Goal: Communication & Community: Answer question/provide support

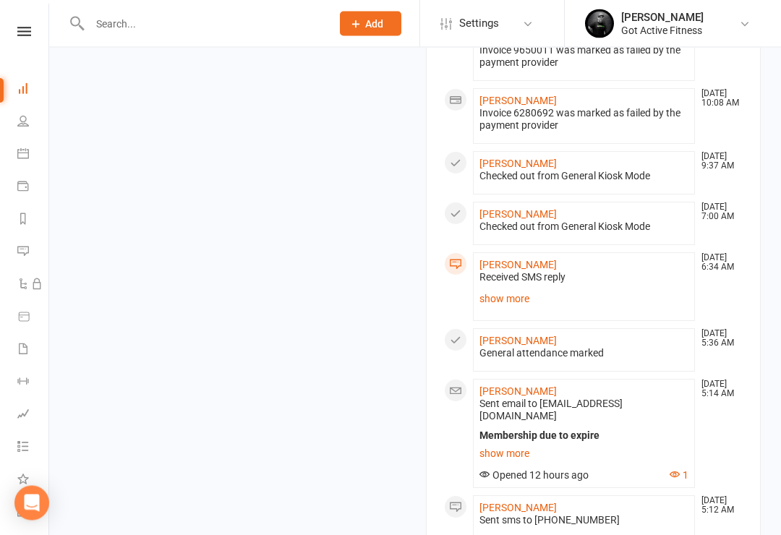
scroll to position [655, 0]
click at [520, 294] on link "show more" at bounding box center [583, 298] width 209 height 20
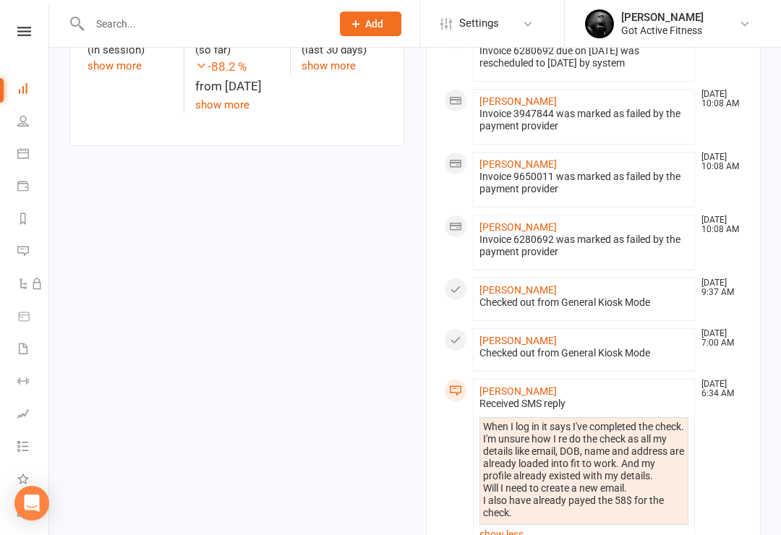
scroll to position [523, 0]
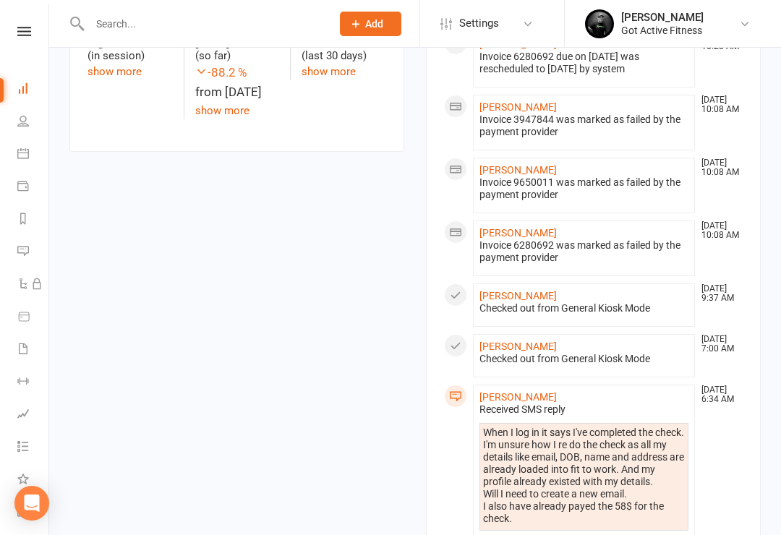
click at [522, 393] on link "[PERSON_NAME]" at bounding box center [517, 397] width 77 height 12
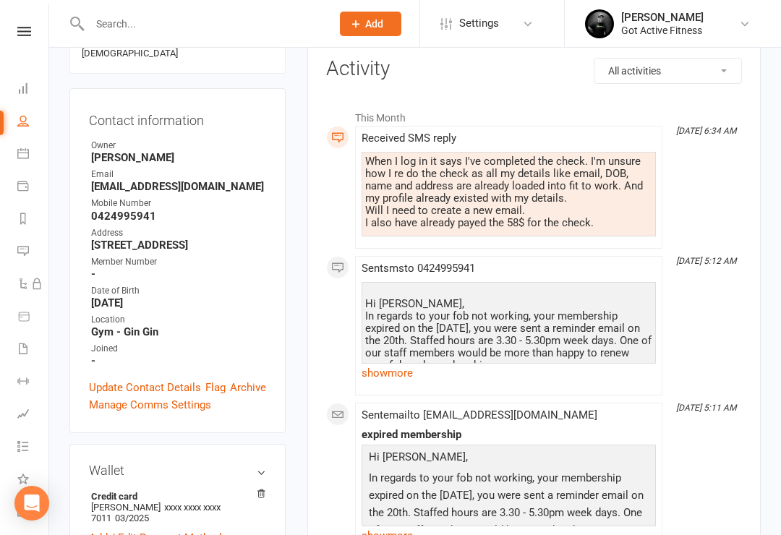
scroll to position [190, 0]
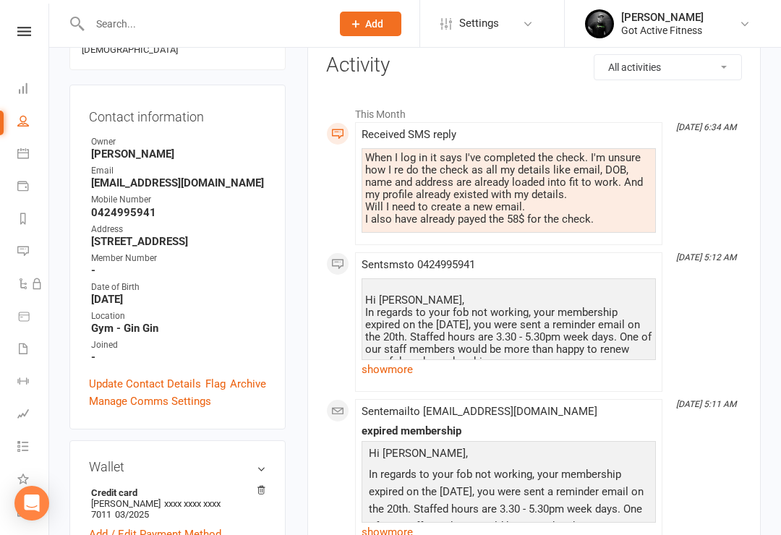
click at [576, 335] on div "Hi [PERSON_NAME], In regards to your fob not working, your membership expired o…" at bounding box center [508, 337] width 287 height 111
click at [392, 366] on link "show more" at bounding box center [508, 369] width 294 height 20
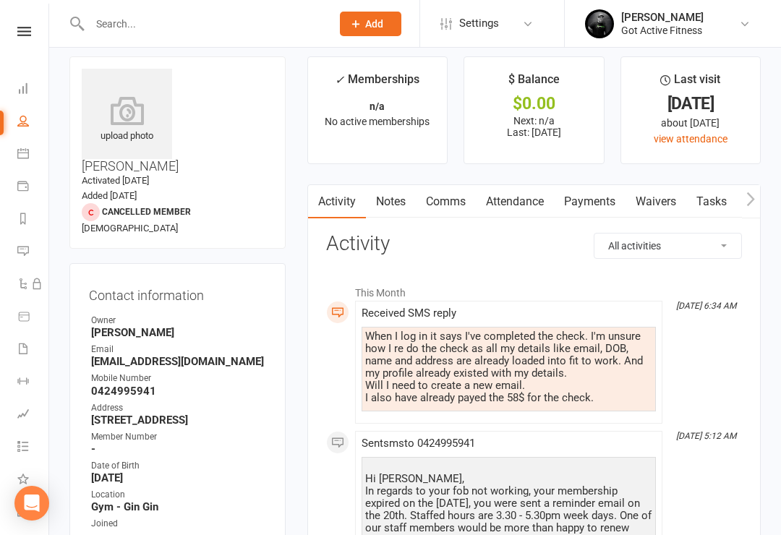
scroll to position [0, 0]
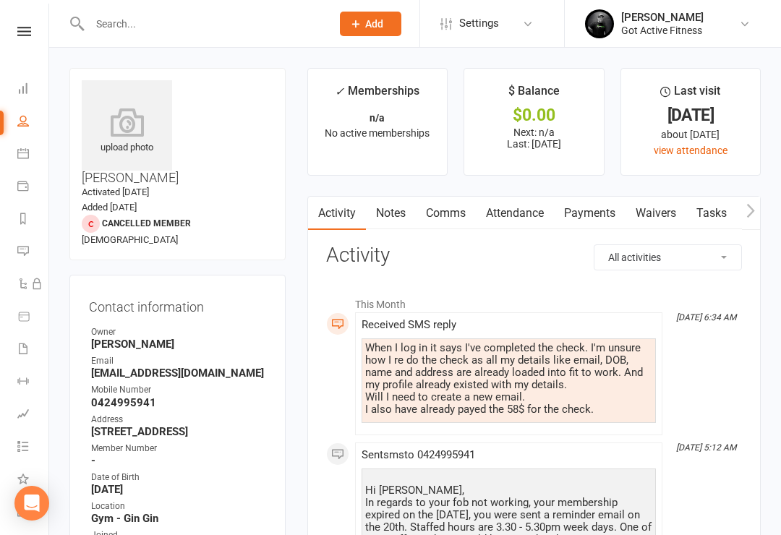
click at [22, 87] on icon at bounding box center [23, 88] width 12 height 12
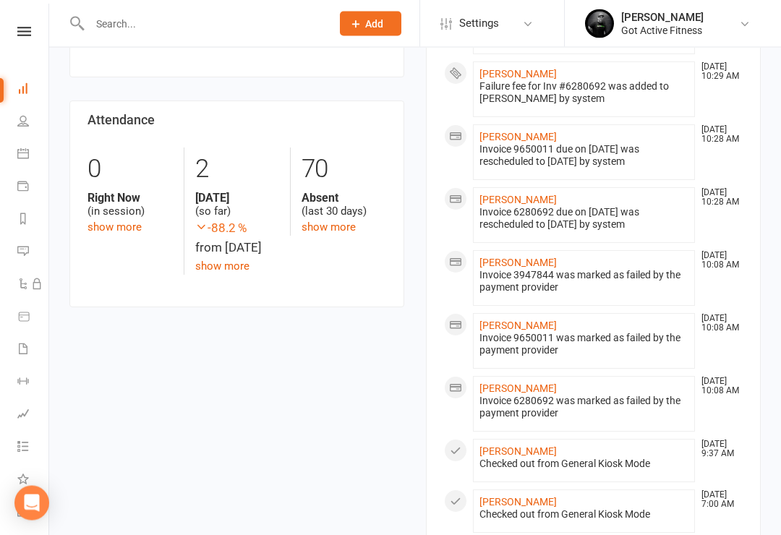
scroll to position [366, 0]
click at [539, 322] on link "[PERSON_NAME]" at bounding box center [517, 326] width 77 height 12
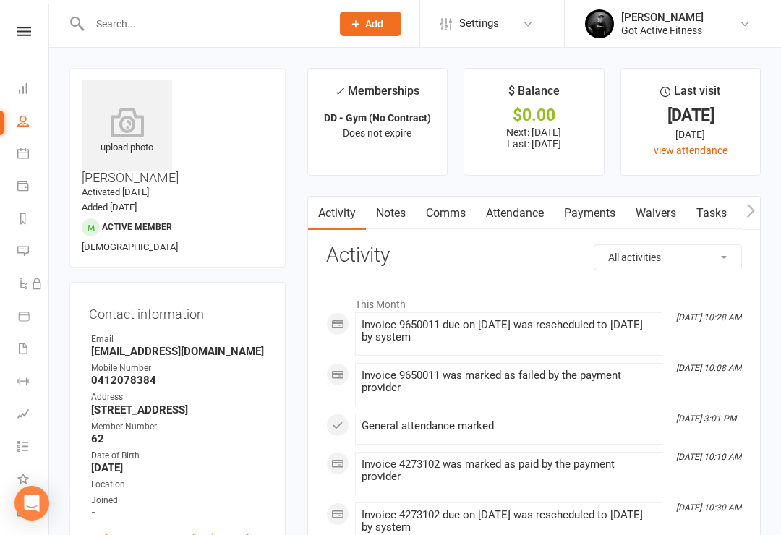
click at [446, 211] on link "Comms" at bounding box center [446, 213] width 60 height 33
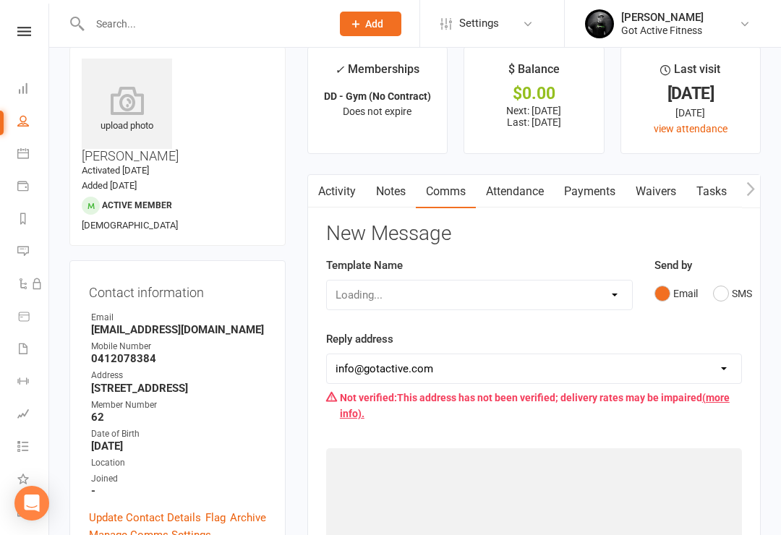
scroll to position [22, 0]
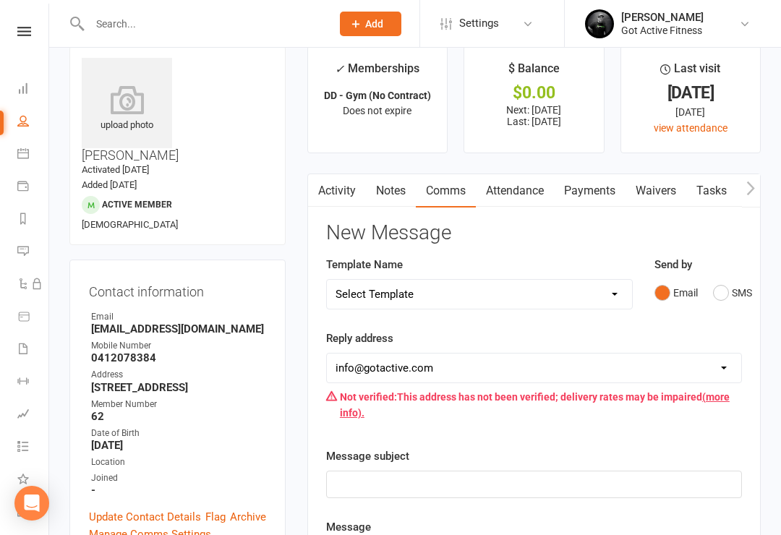
click at [609, 291] on select "Select Template [SMS] Cancelled Membership [Email] Cancelled Memebership [Email…" at bounding box center [479, 294] width 305 height 29
select select "0"
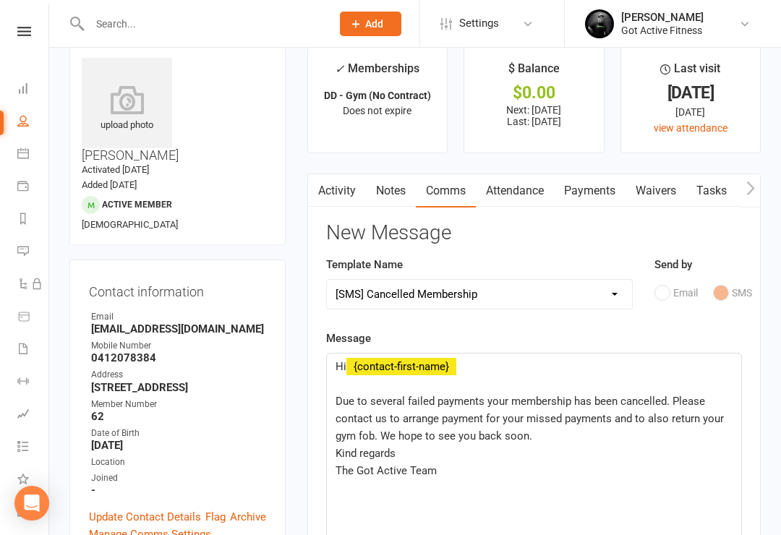
click at [669, 469] on p "The Got Active Team" at bounding box center [533, 470] width 397 height 17
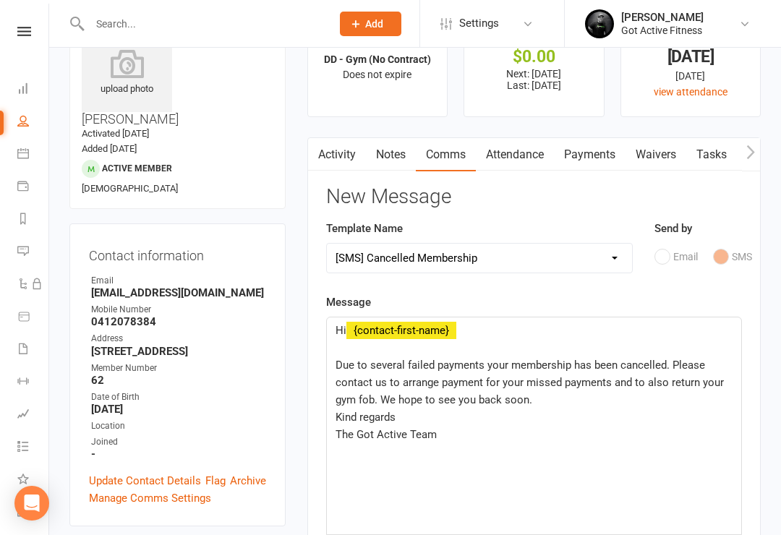
scroll to position [0, 0]
